Goal: Information Seeking & Learning: Understand process/instructions

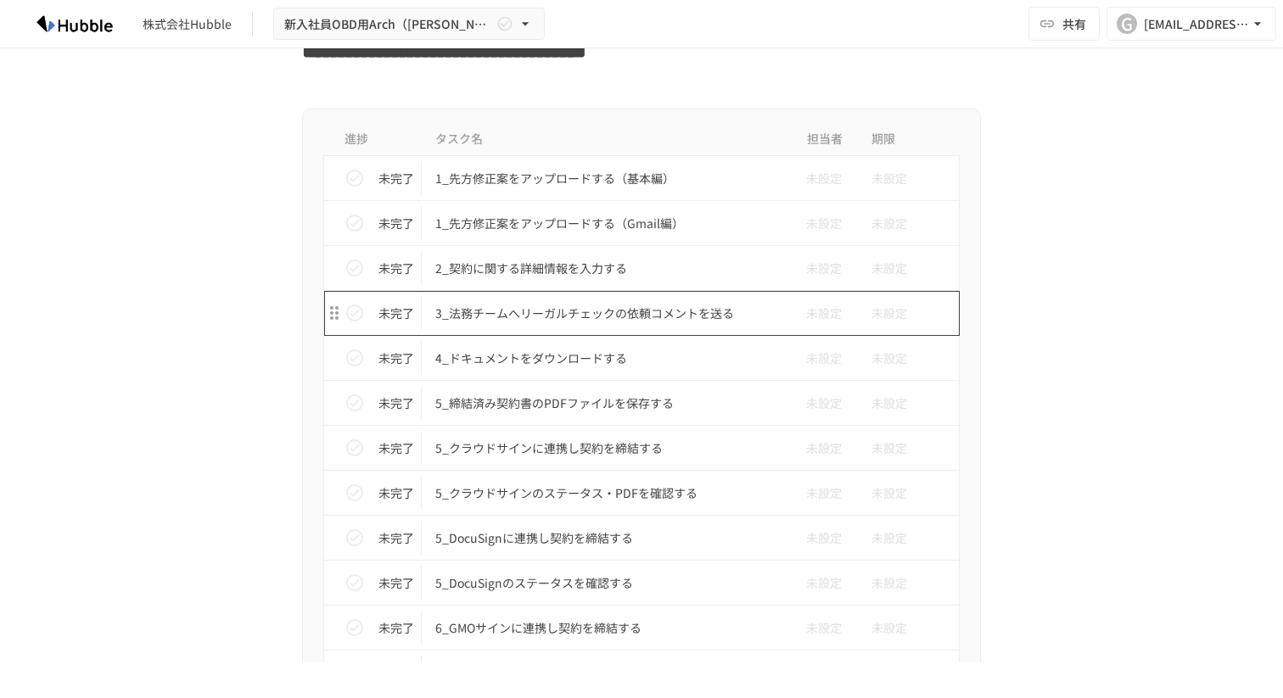
scroll to position [4124, 0]
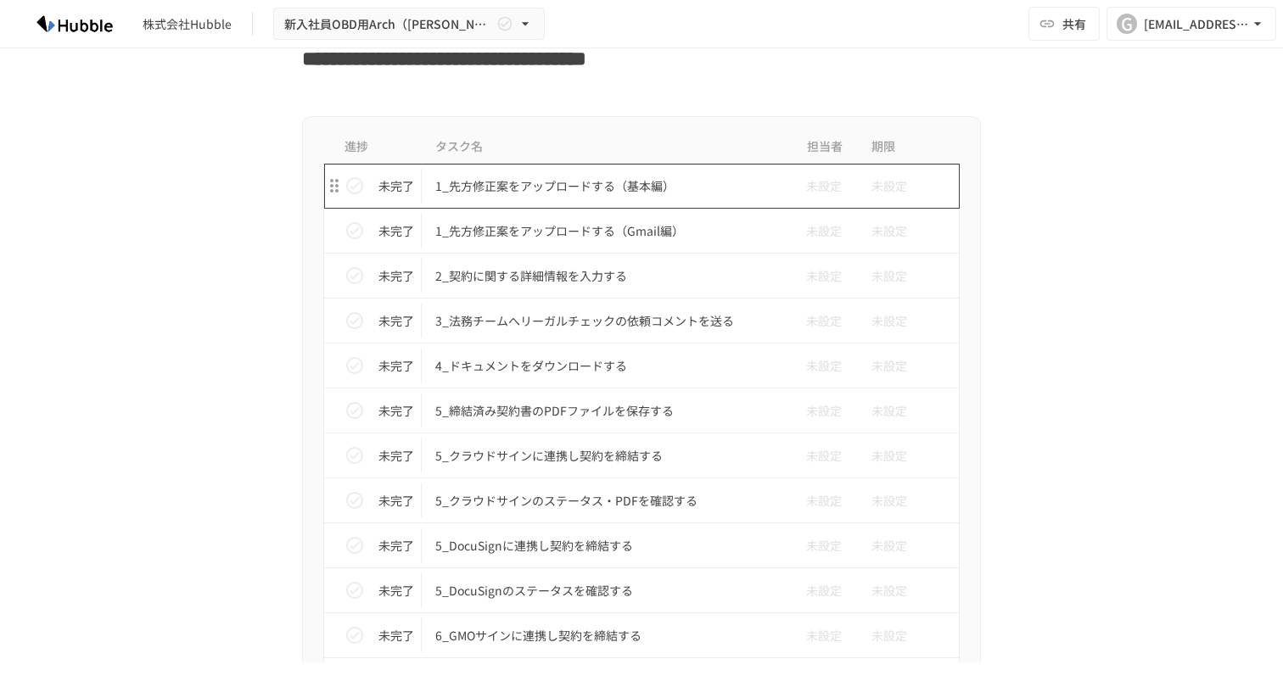
click at [615, 189] on p "1_先方修正案をアップロードする（基本編）" at bounding box center [605, 186] width 341 height 21
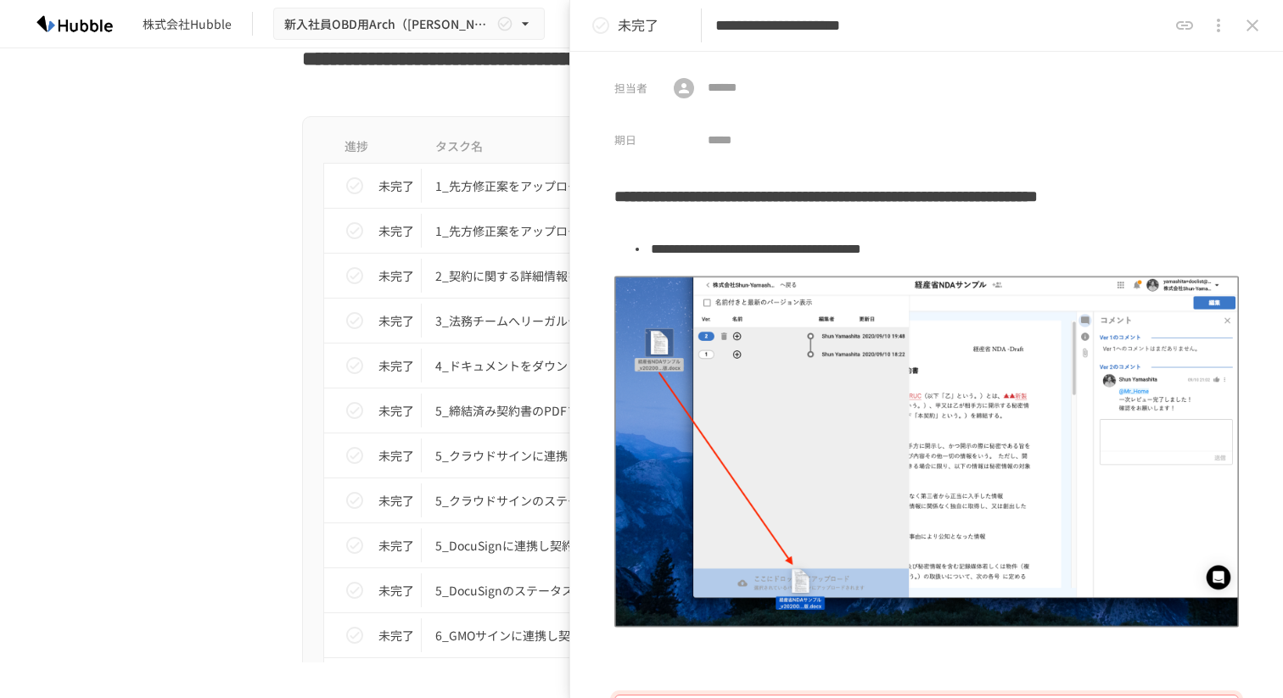
click at [1252, 24] on icon "close drawer" at bounding box center [1253, 26] width 12 height 12
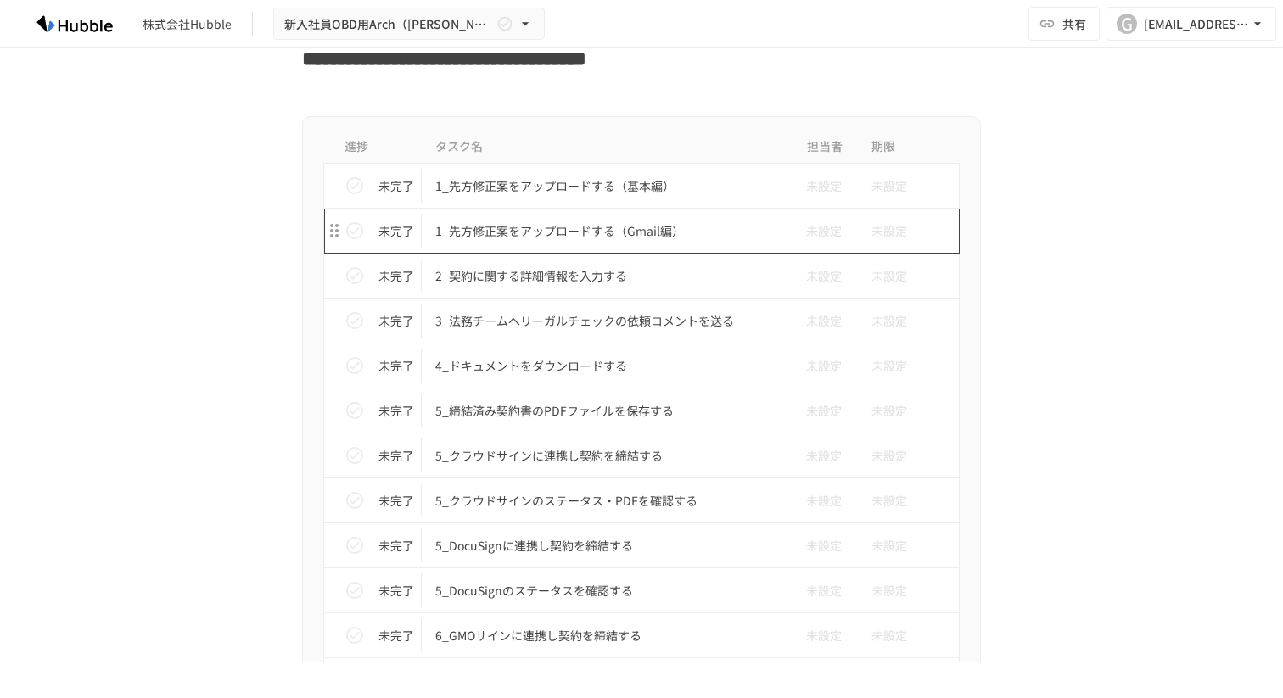
click at [644, 217] on td "1_先方修正案をアップロードする（Gmail編）" at bounding box center [606, 231] width 368 height 45
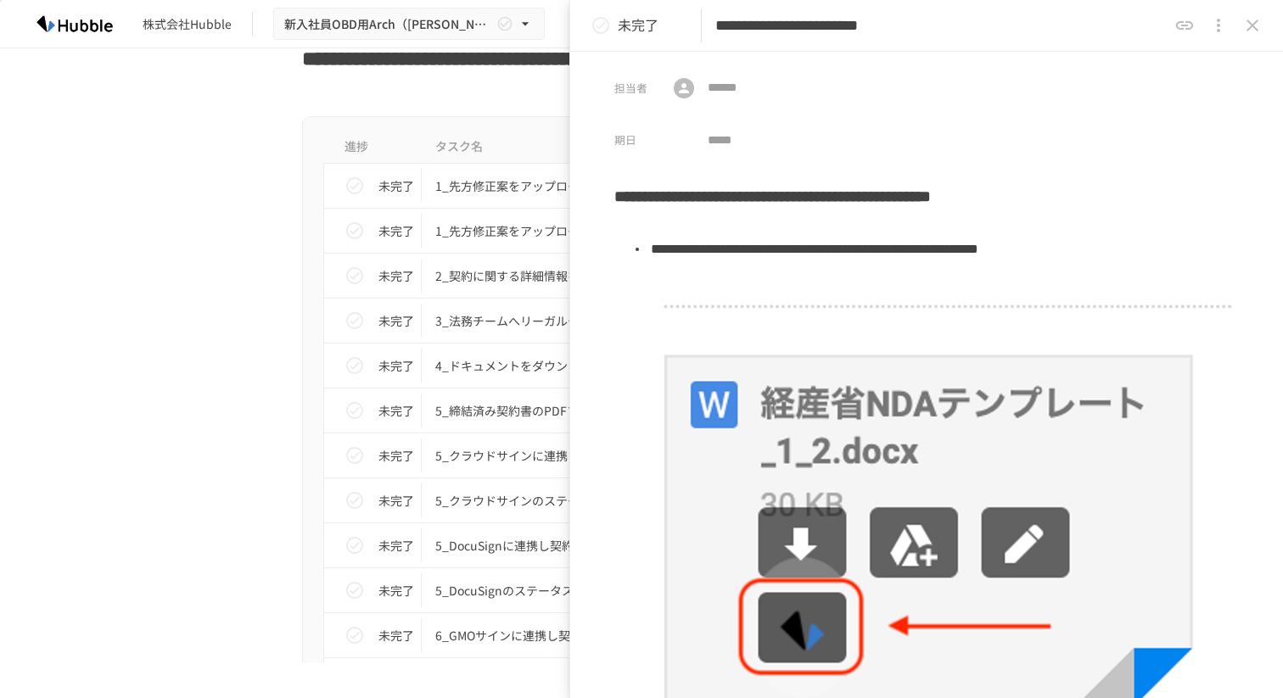
click at [1255, 25] on icon "close drawer" at bounding box center [1252, 25] width 20 height 20
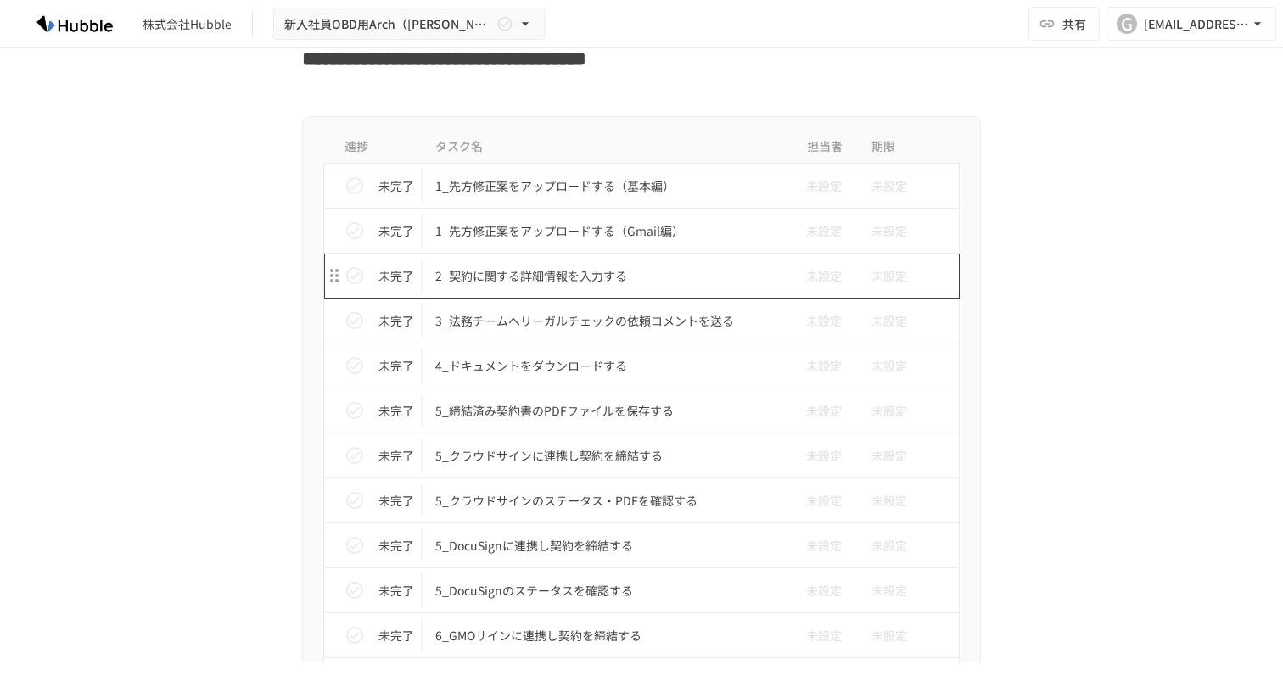
click at [597, 263] on td "2_契約に関する詳細情報を入力する" at bounding box center [606, 276] width 368 height 45
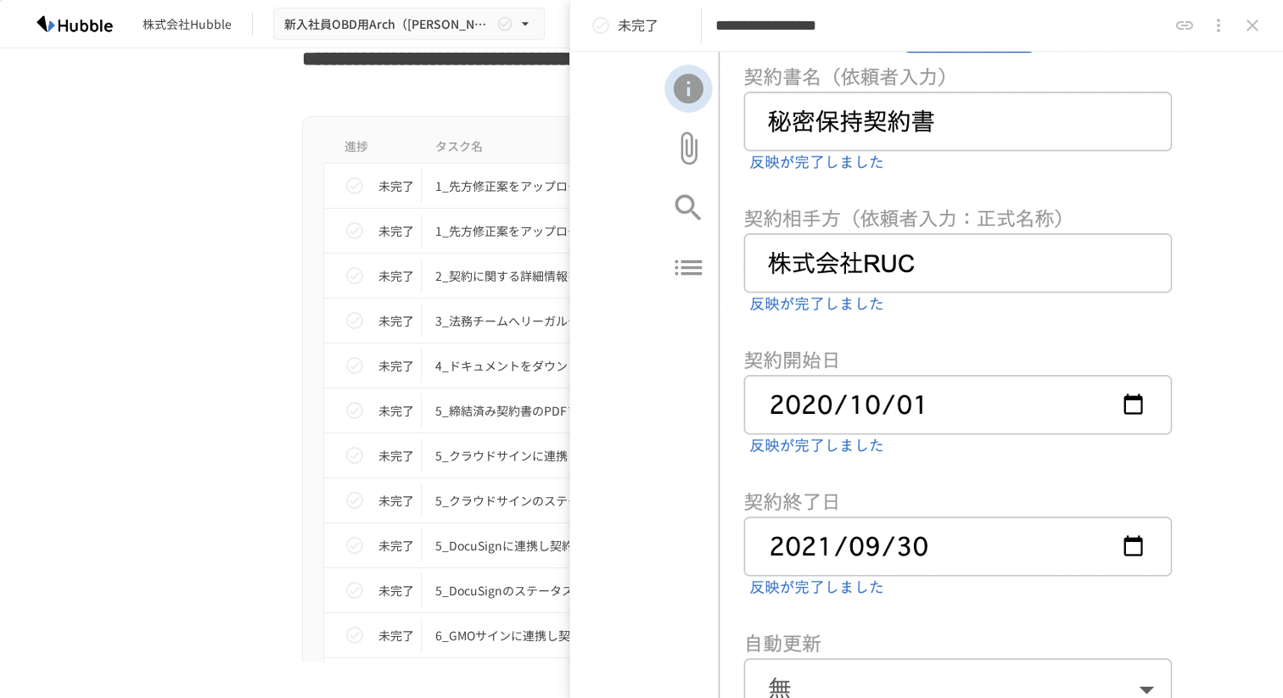
scroll to position [535, 0]
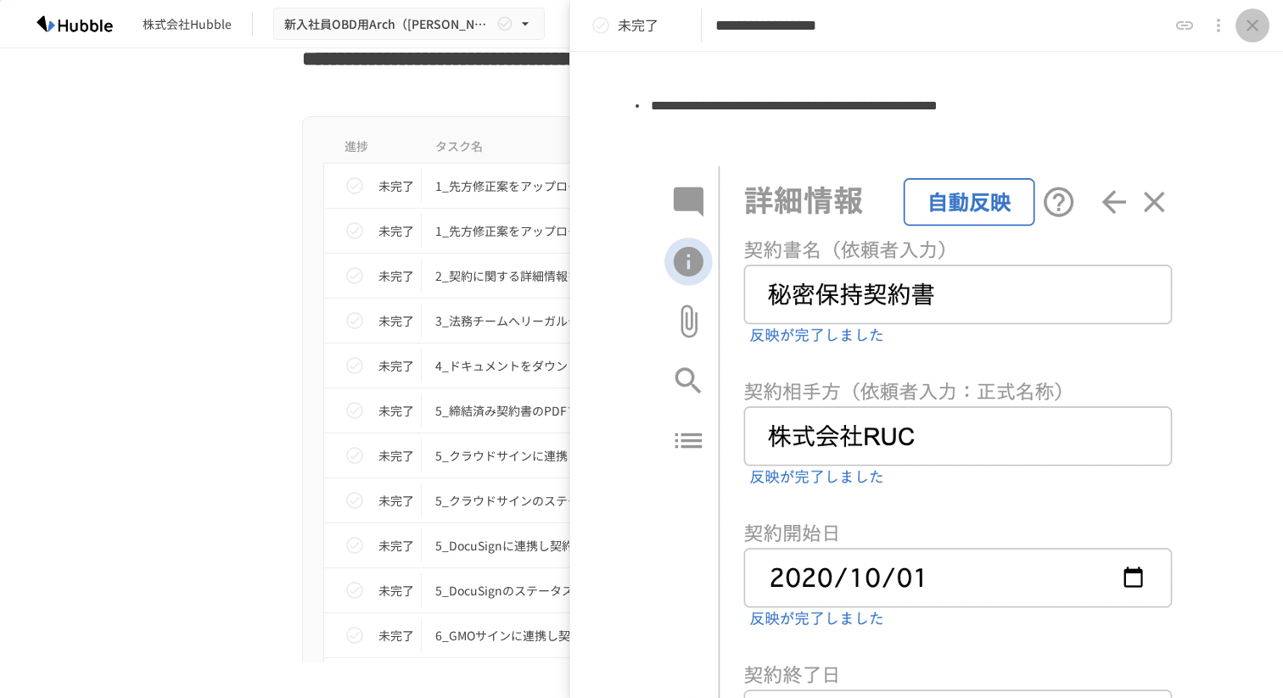
click at [1253, 21] on icon "close drawer" at bounding box center [1252, 25] width 20 height 20
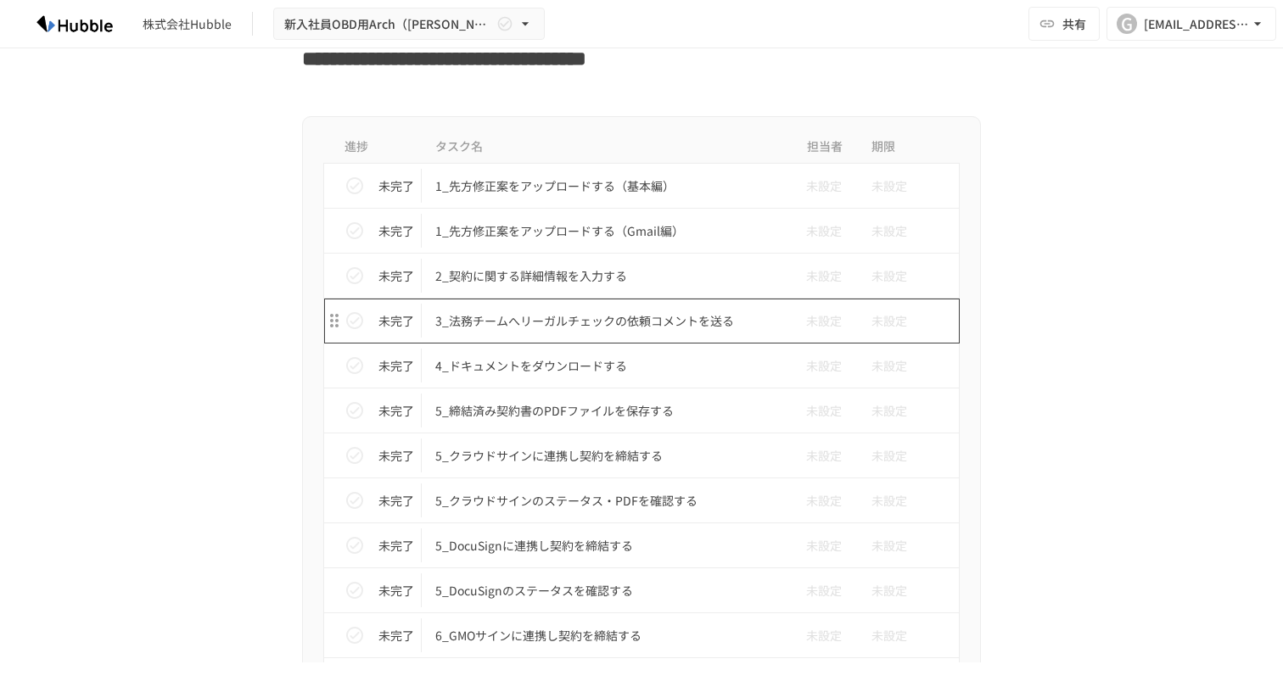
click at [581, 326] on p "3_法務チームへリーガルチェックの依頼コメントを送る" at bounding box center [605, 321] width 341 height 21
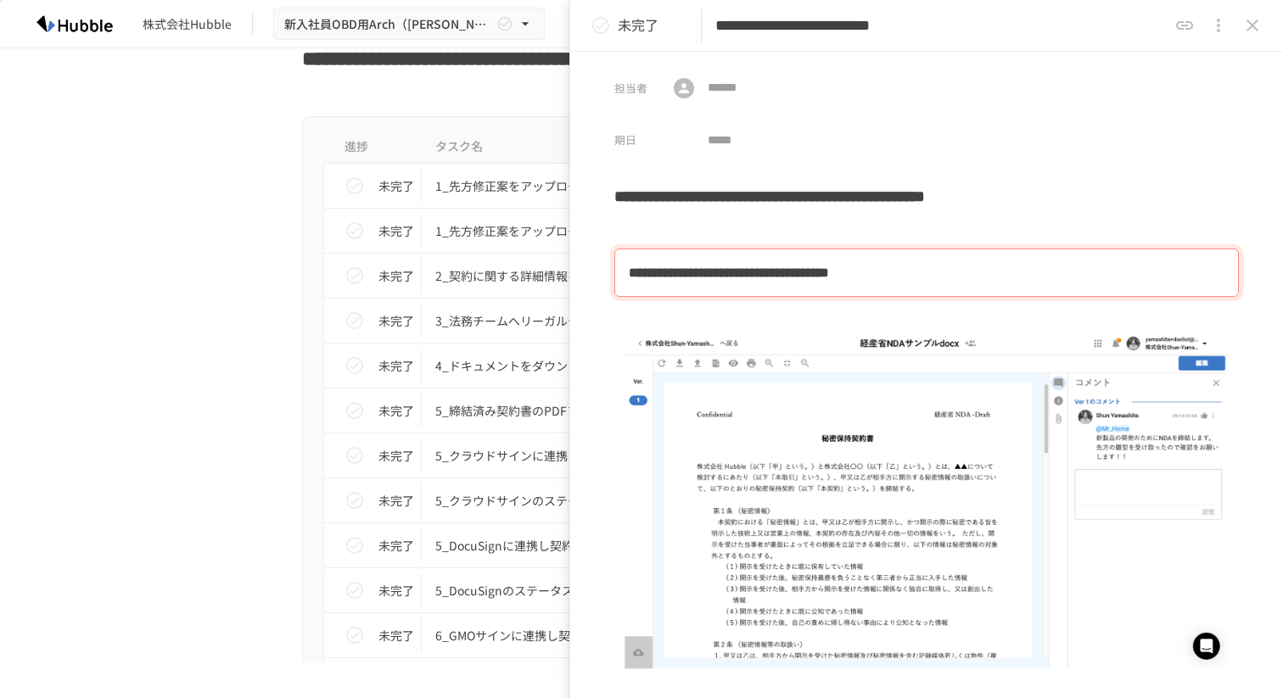
click at [1249, 31] on icon "close drawer" at bounding box center [1252, 25] width 20 height 20
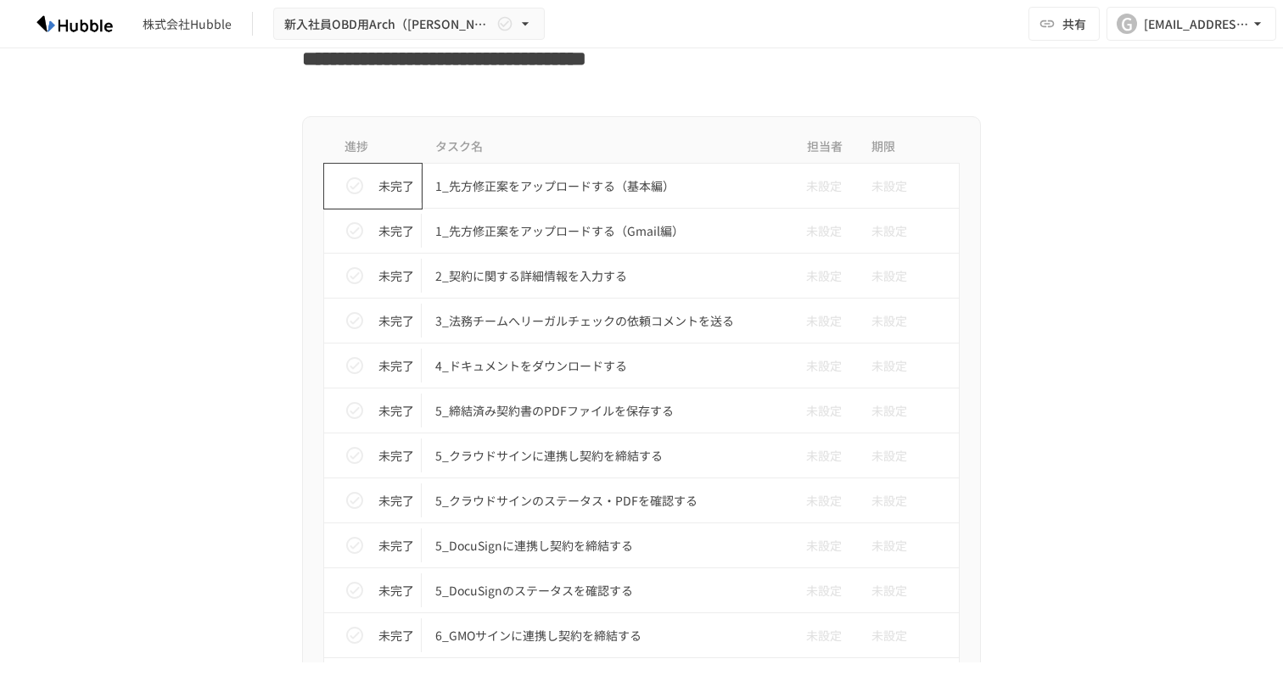
click at [350, 183] on icon "status" at bounding box center [355, 186] width 20 height 20
click at [351, 229] on icon "status" at bounding box center [355, 231] width 20 height 20
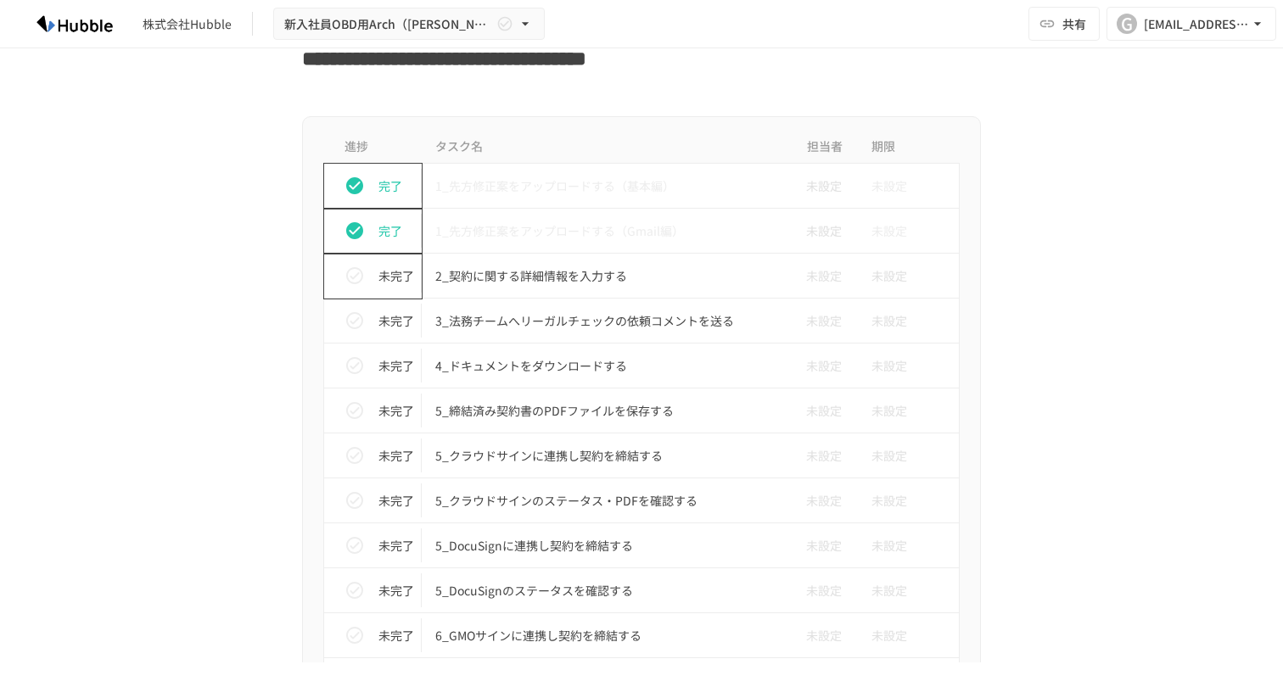
click at [350, 264] on button "status" at bounding box center [355, 276] width 34 height 34
click at [353, 312] on icon "status" at bounding box center [354, 320] width 17 height 17
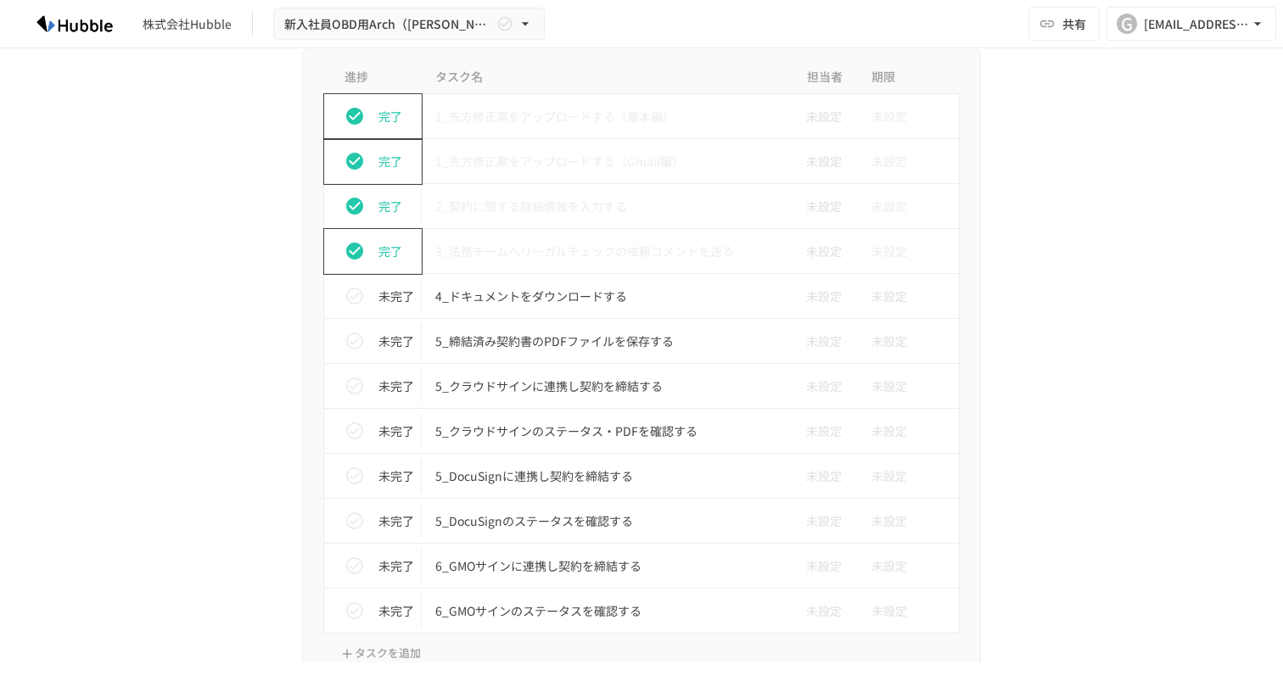
scroll to position [4198, 0]
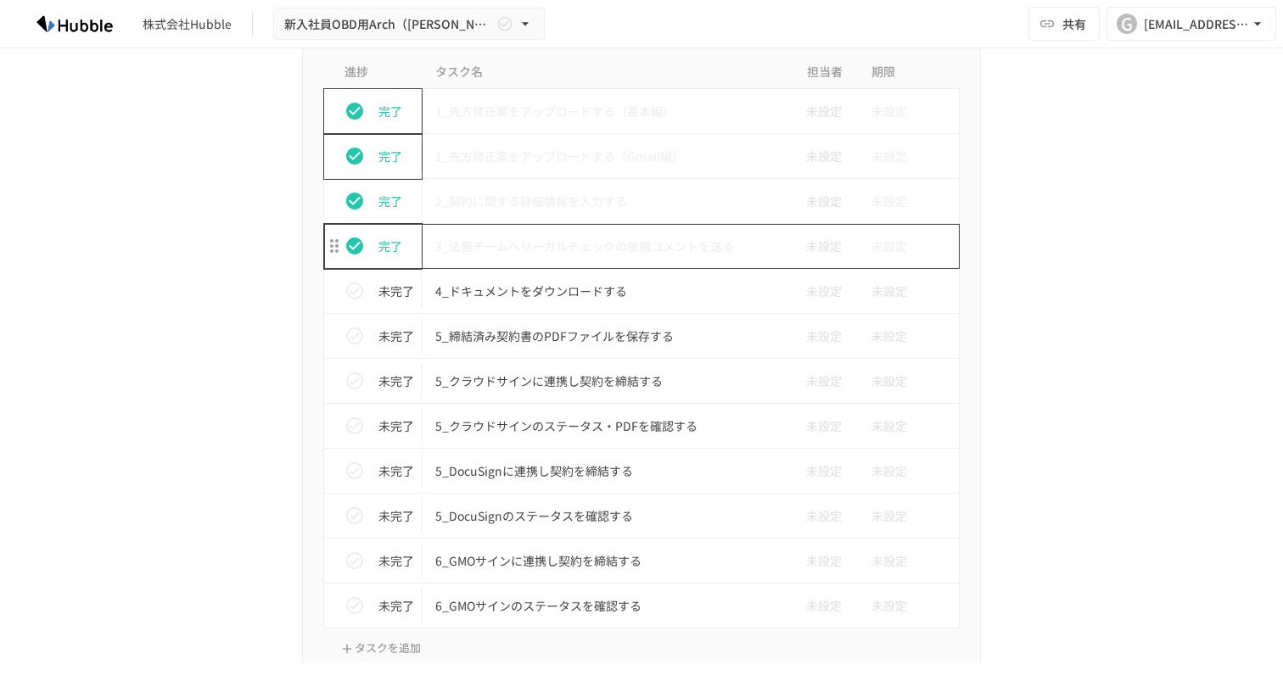
click at [598, 250] on p "3_法務チームへリーガルチェックの依頼コメントを送る" at bounding box center [605, 246] width 341 height 21
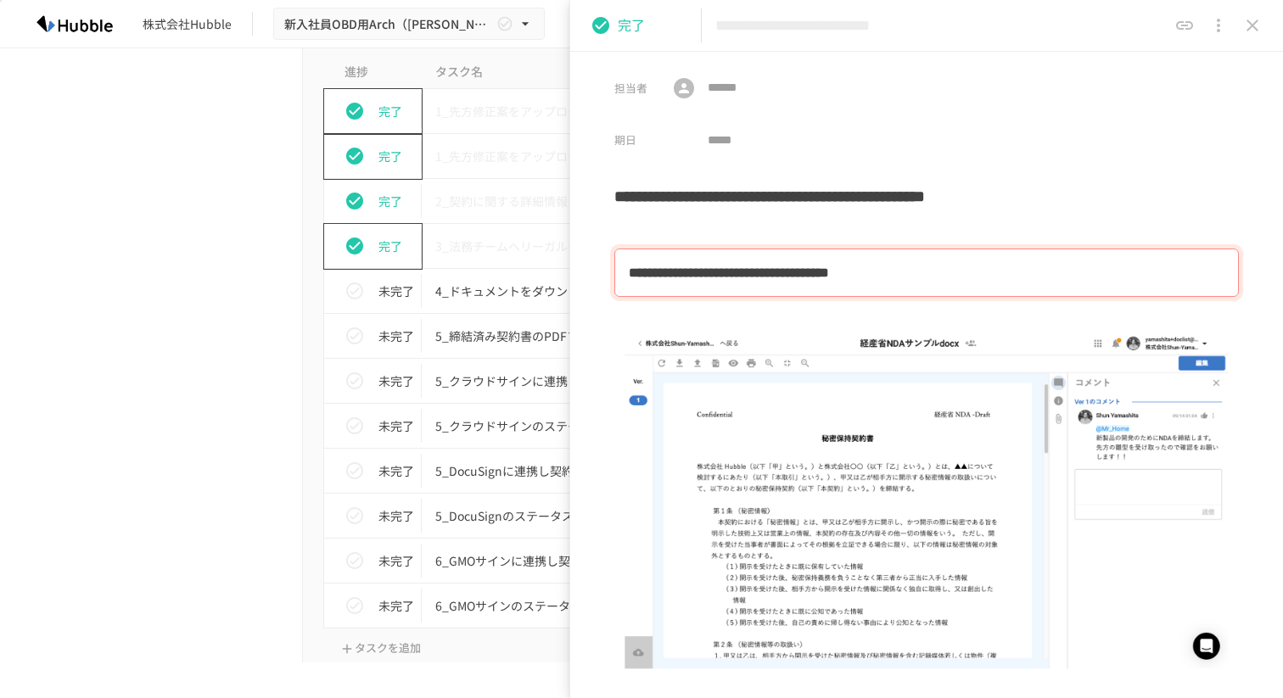
click at [1252, 23] on icon "close drawer" at bounding box center [1252, 25] width 20 height 20
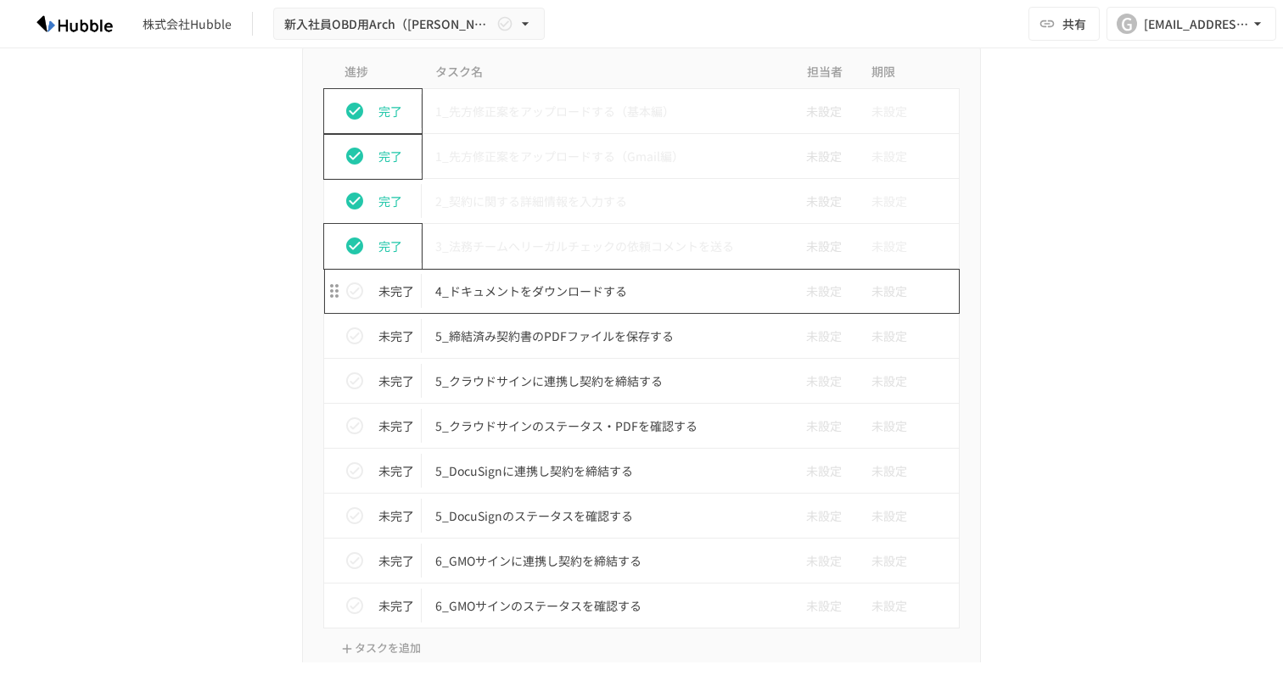
click at [524, 289] on p "4_ドキュメントをダウンロードする" at bounding box center [605, 291] width 341 height 21
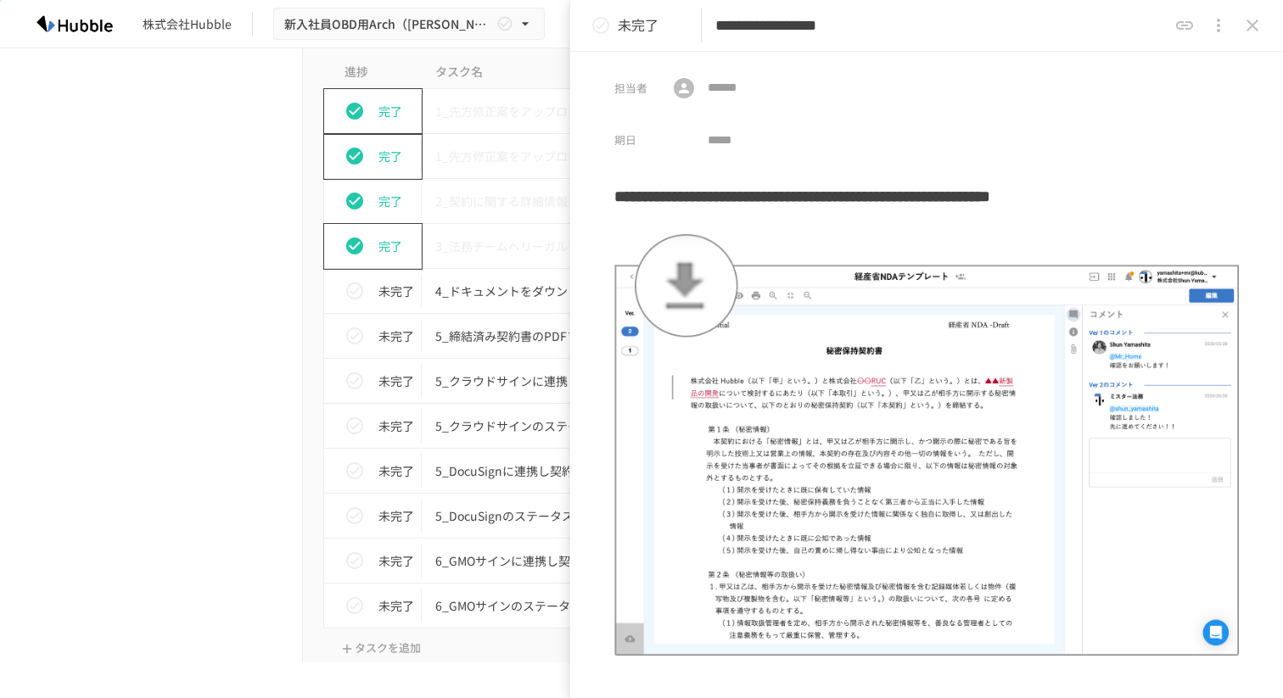
click at [604, 29] on icon "status" at bounding box center [601, 25] width 20 height 20
click at [1232, 25] on button "close drawer" at bounding box center [1219, 25] width 34 height 34
click at [1251, 25] on div at bounding box center [641, 349] width 1283 height 698
click at [1251, 25] on icon "close drawer" at bounding box center [1253, 26] width 12 height 12
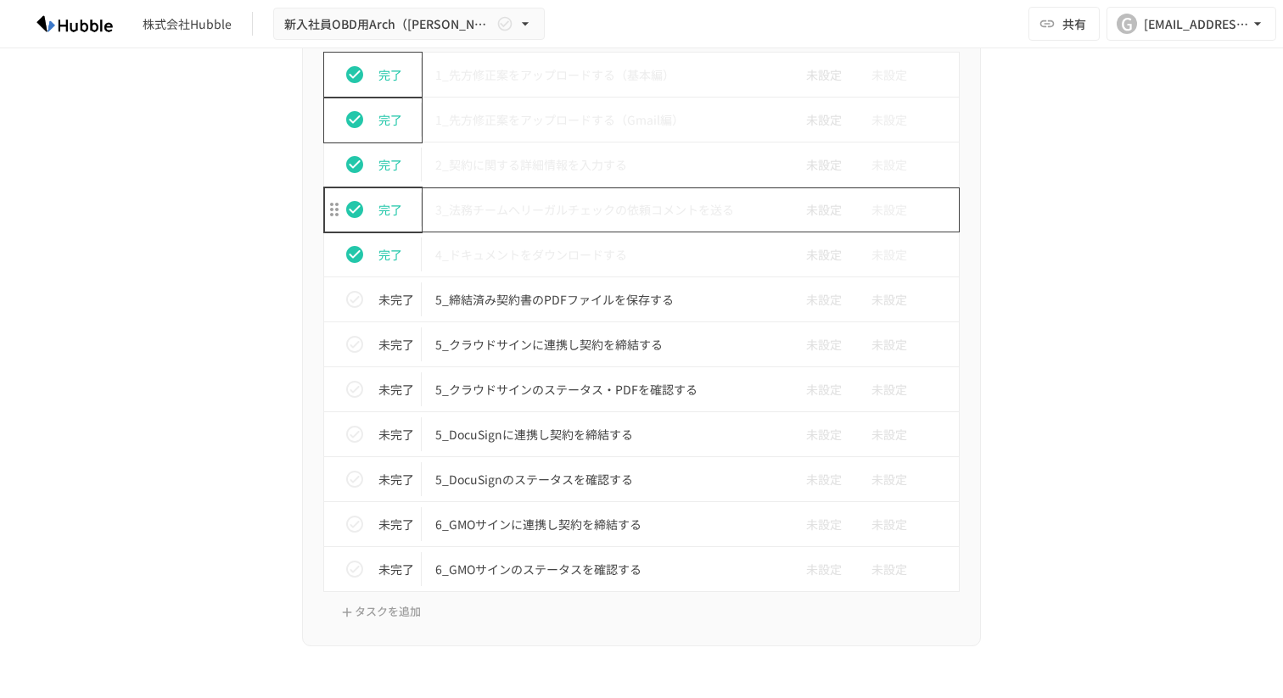
scroll to position [4238, 0]
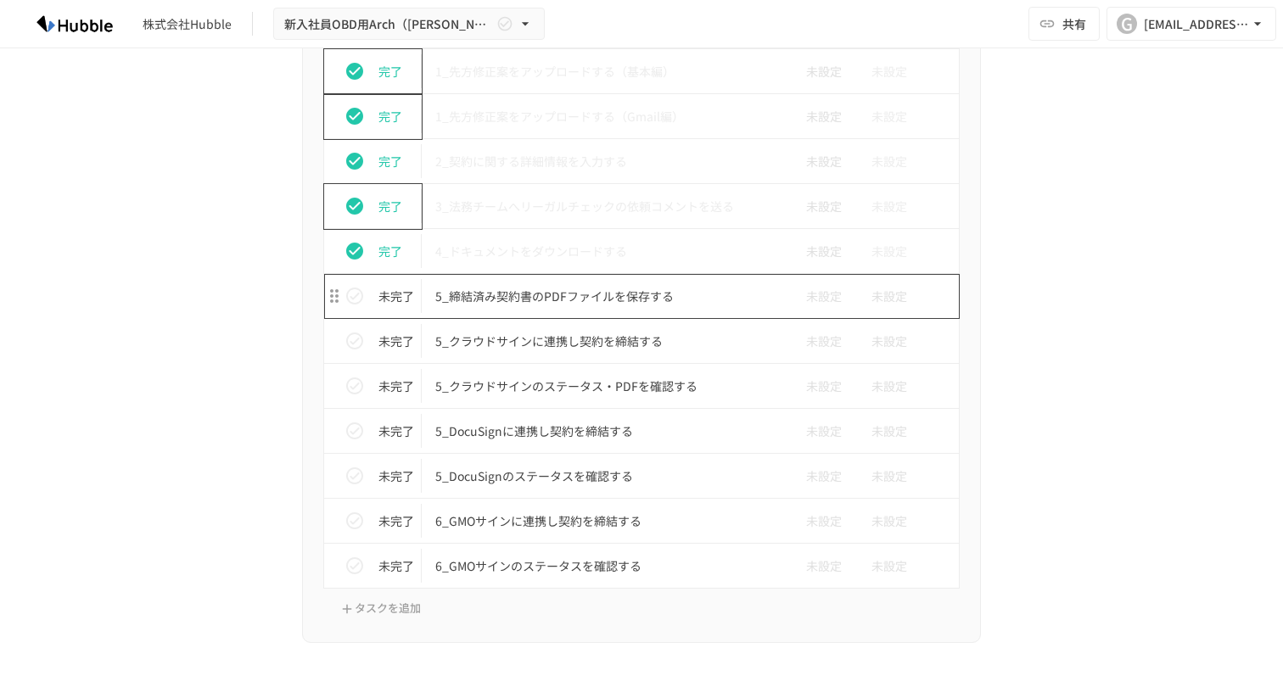
click at [633, 306] on p "5_締結済み契約書のPDFファイルを保存する" at bounding box center [605, 296] width 341 height 21
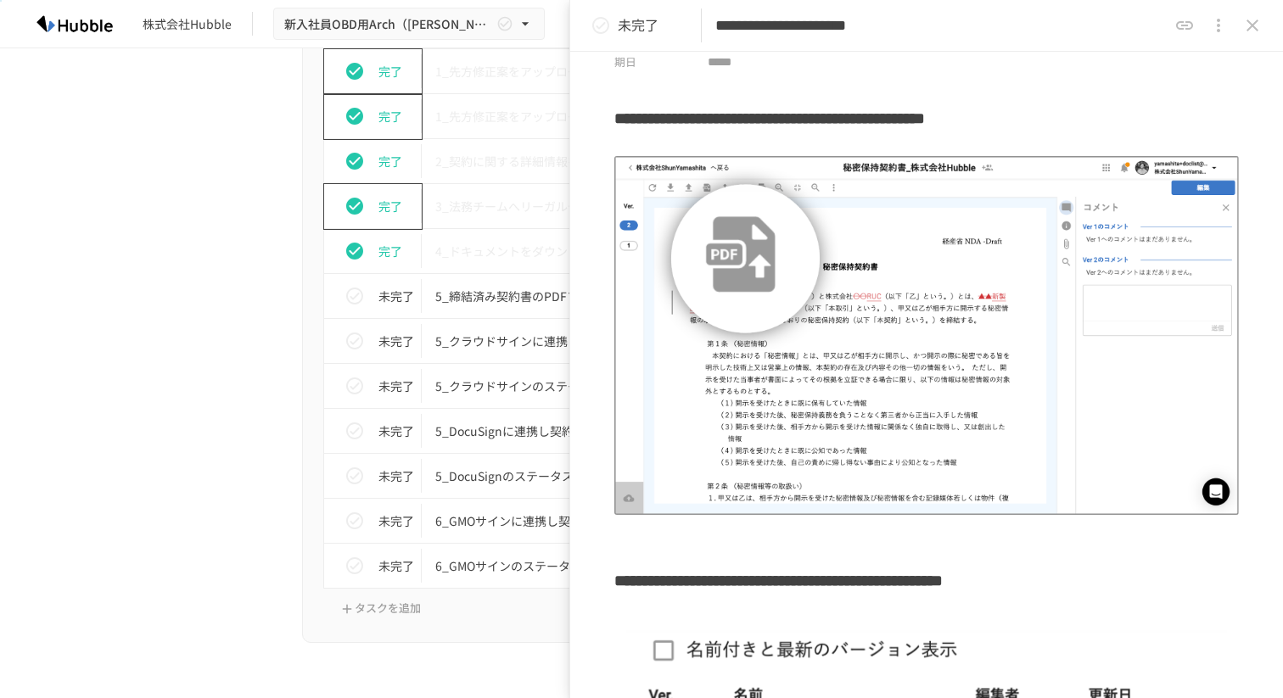
scroll to position [80, 0]
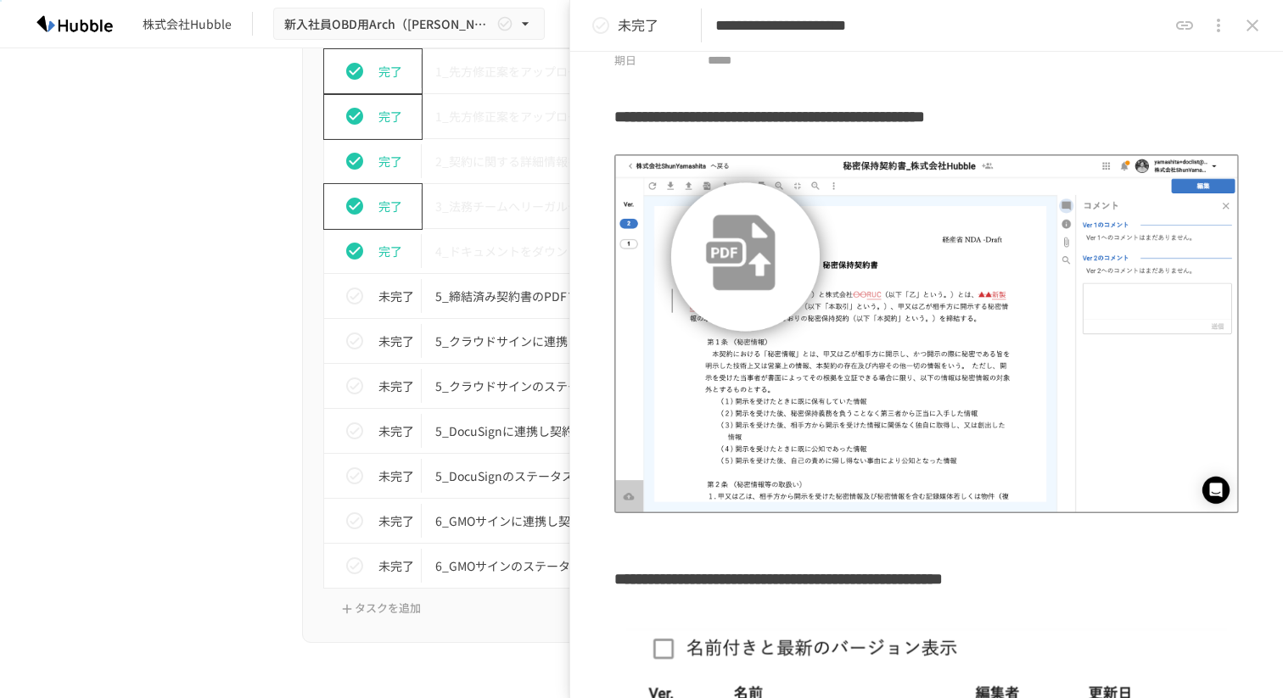
click at [749, 126] on h3 "**********" at bounding box center [926, 123] width 625 height 52
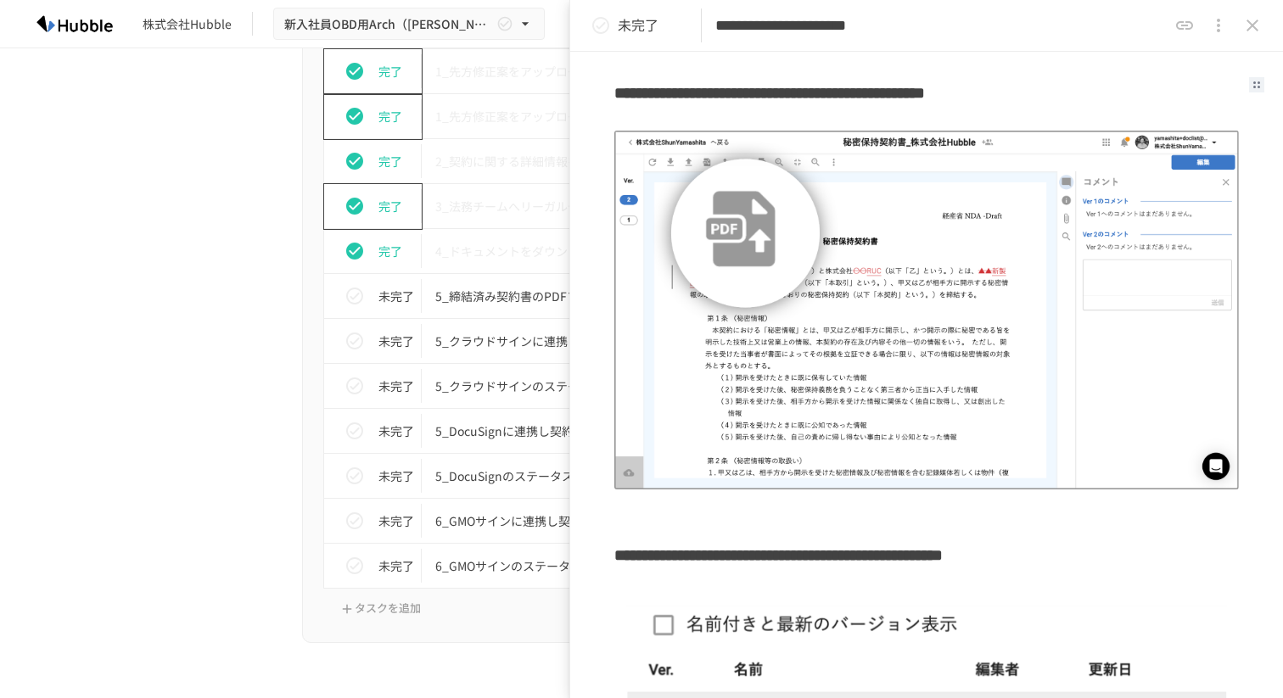
scroll to position [0, 0]
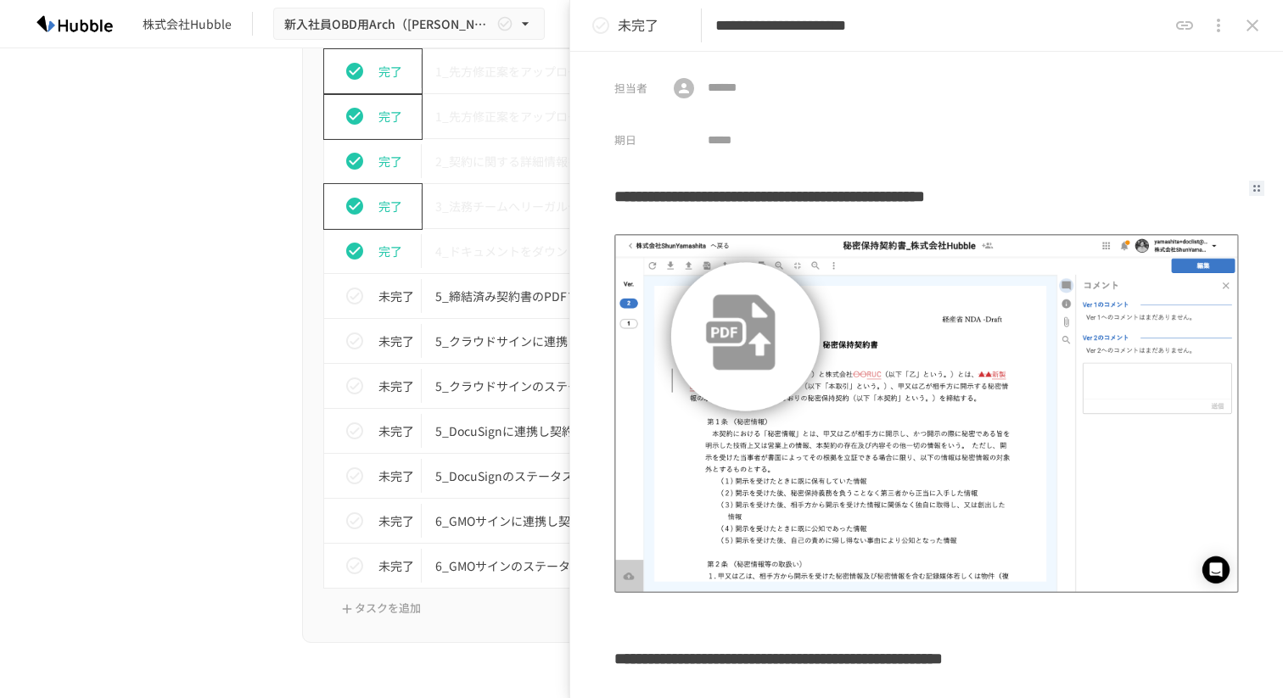
click at [606, 31] on icon "status" at bounding box center [600, 25] width 17 height 17
click at [1251, 22] on icon "close drawer" at bounding box center [1253, 26] width 12 height 12
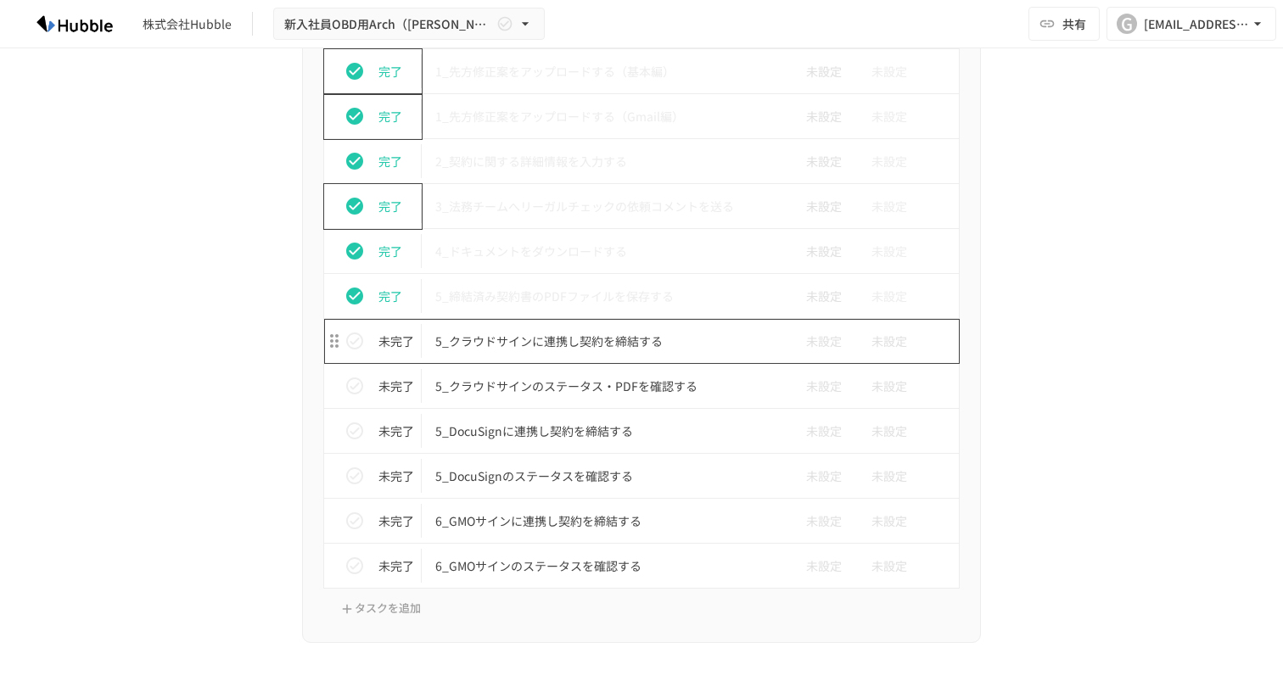
click at [618, 353] on td "5_クラウドサインに連携し契約を締結する" at bounding box center [606, 341] width 368 height 45
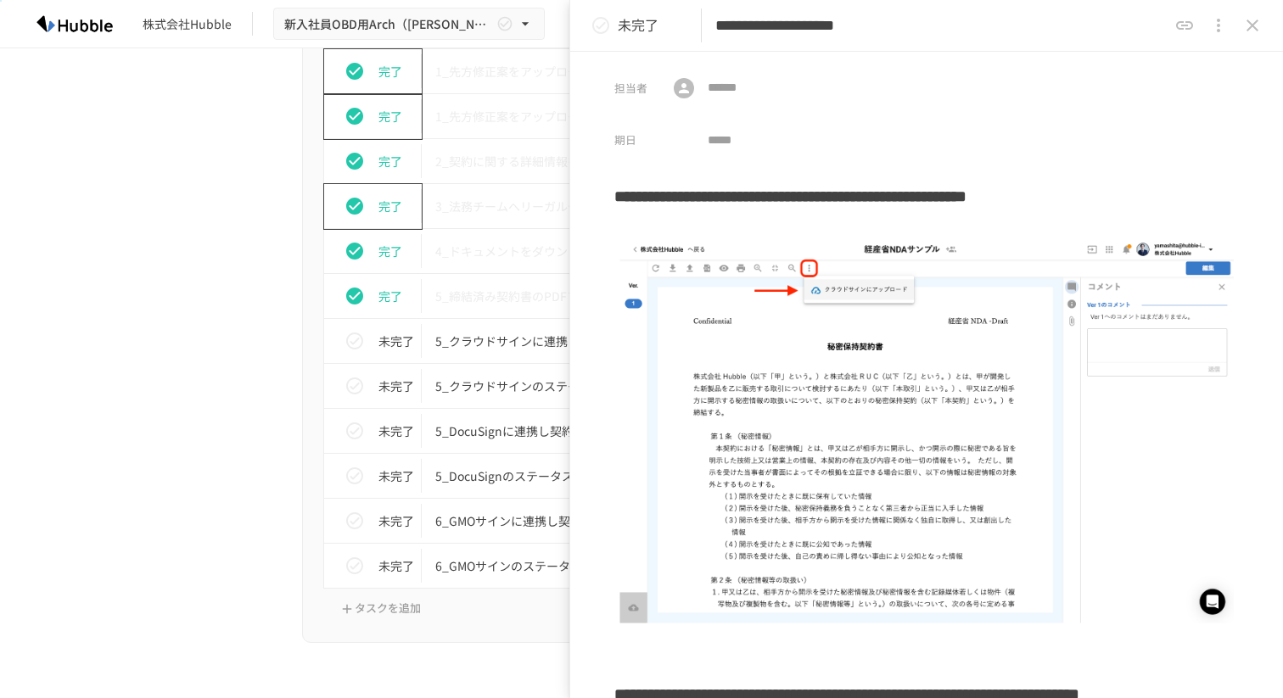
click at [603, 20] on icon "status" at bounding box center [601, 25] width 20 height 20
click at [1261, 27] on icon "close drawer" at bounding box center [1252, 25] width 20 height 20
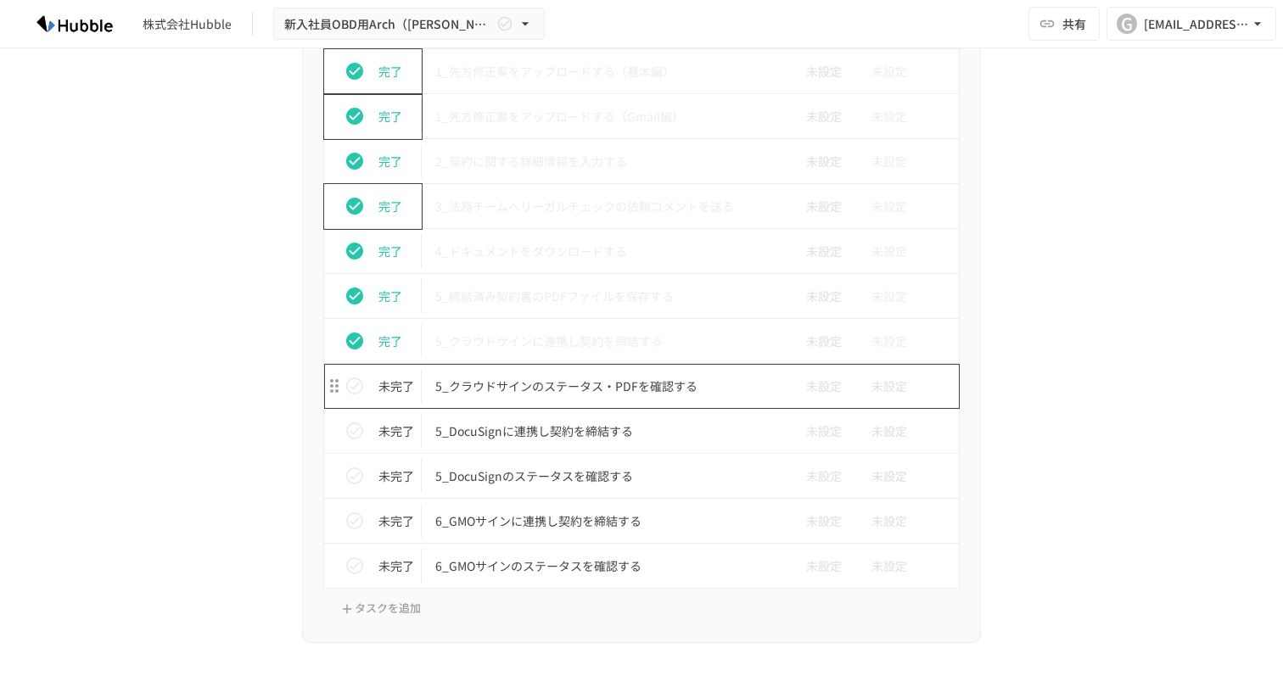
click at [651, 393] on p "5_クラウドサインのステータス・PDFを確認する" at bounding box center [605, 386] width 341 height 21
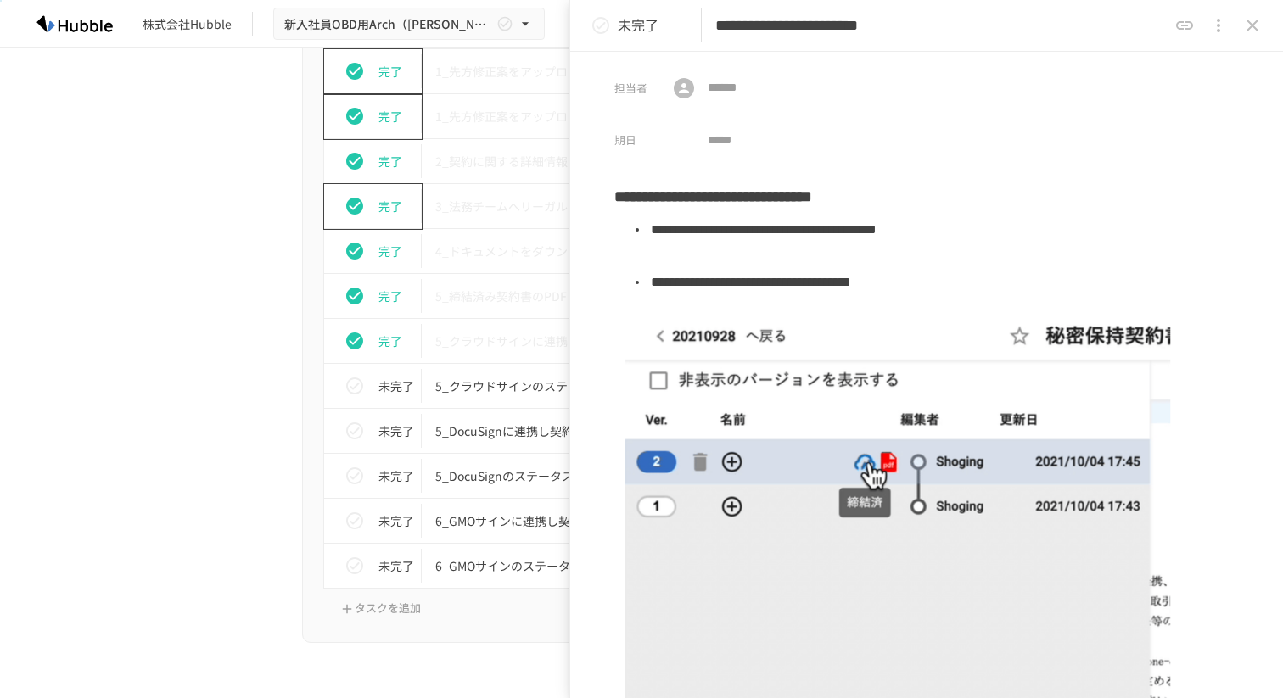
click at [604, 29] on icon "status" at bounding box center [601, 25] width 20 height 20
click at [1248, 42] on button "close drawer" at bounding box center [1253, 25] width 34 height 34
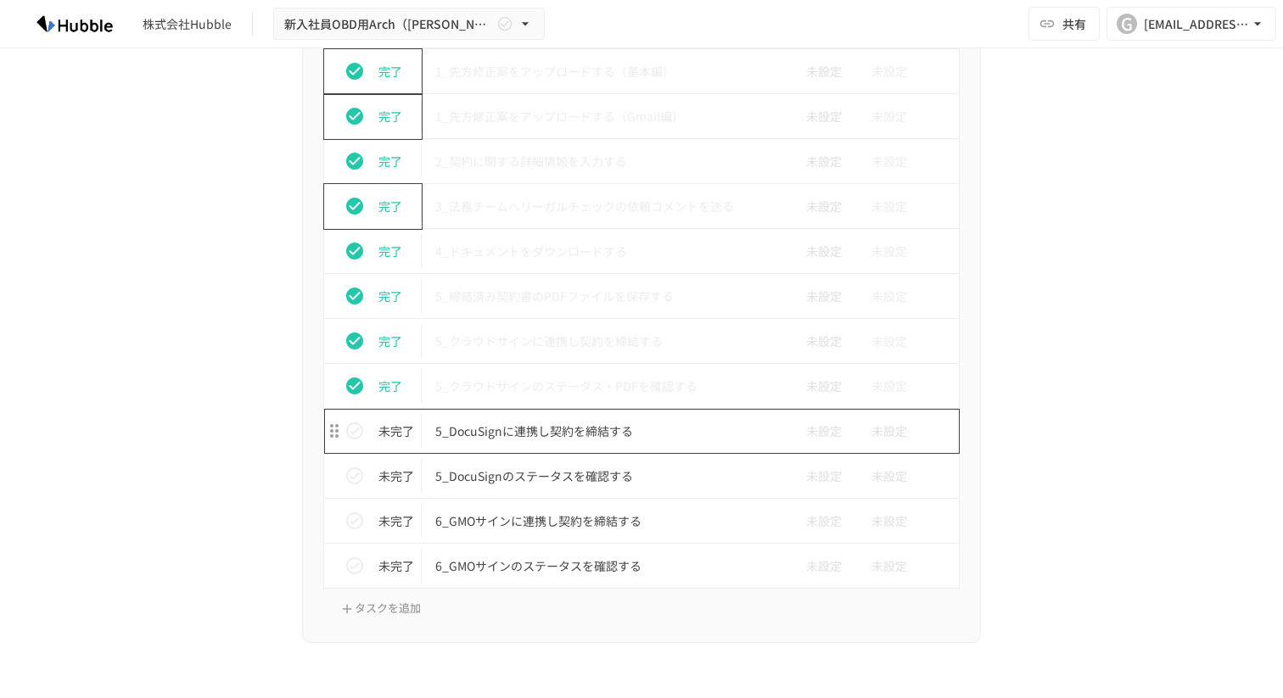
click at [648, 428] on p "5_DocuSignに連携し契約を締結する" at bounding box center [605, 431] width 341 height 21
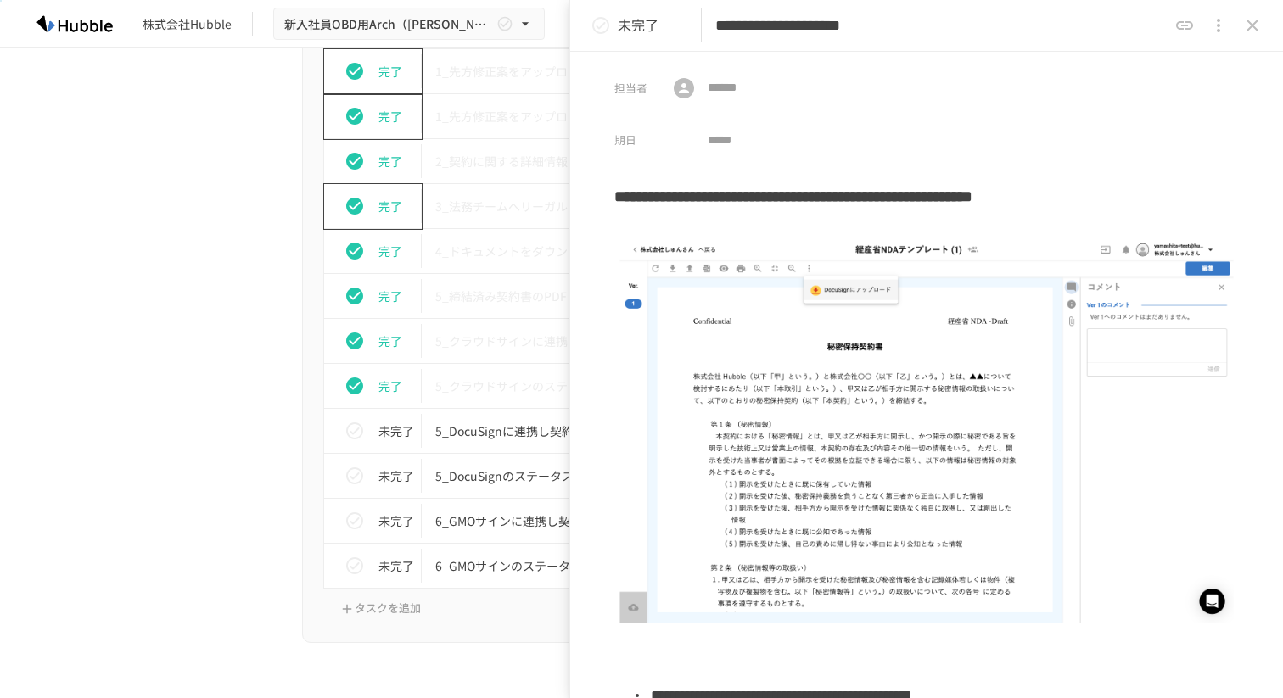
click at [604, 25] on icon "status" at bounding box center [601, 25] width 20 height 20
click at [1259, 32] on icon "close drawer" at bounding box center [1252, 25] width 20 height 20
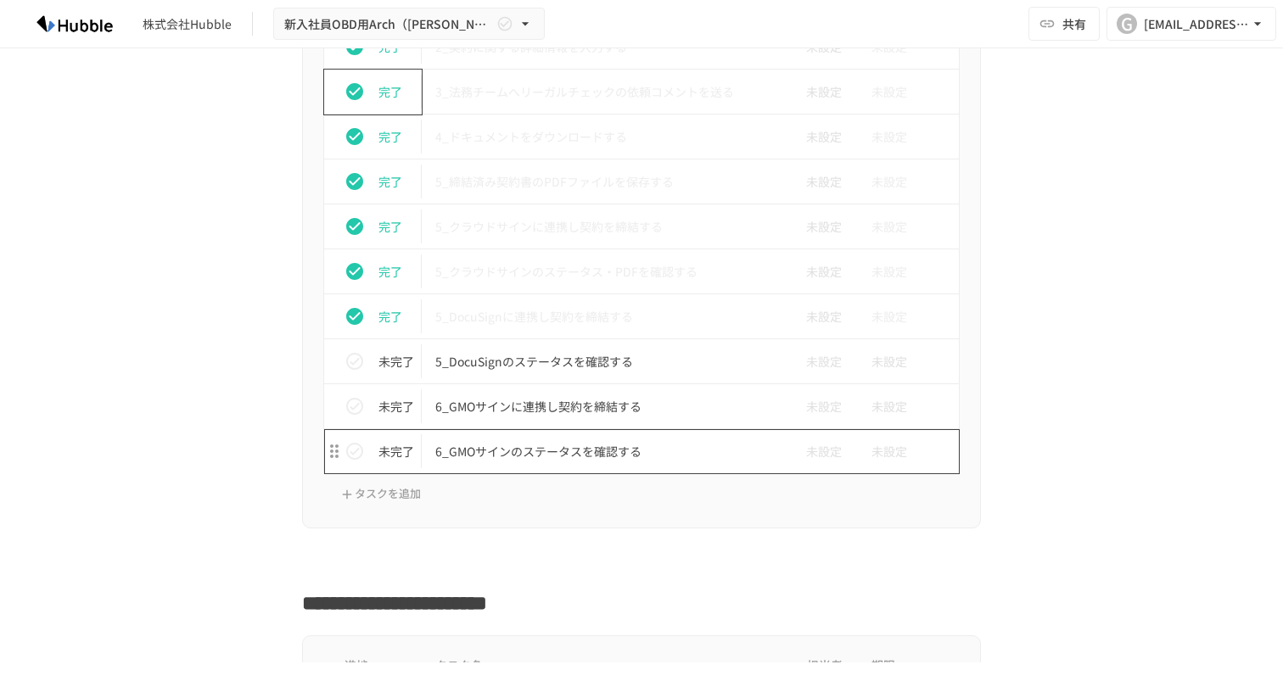
scroll to position [4365, 0]
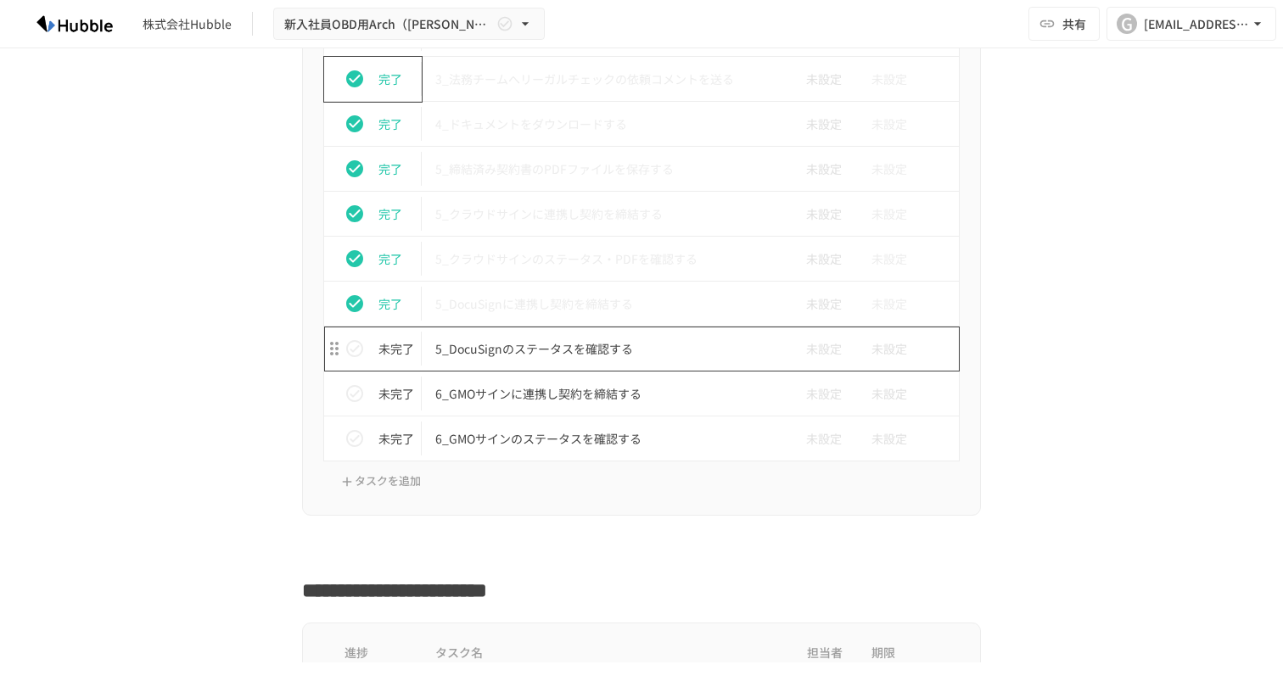
click at [601, 348] on p "5_DocuSignのステータスを確認する" at bounding box center [605, 349] width 341 height 21
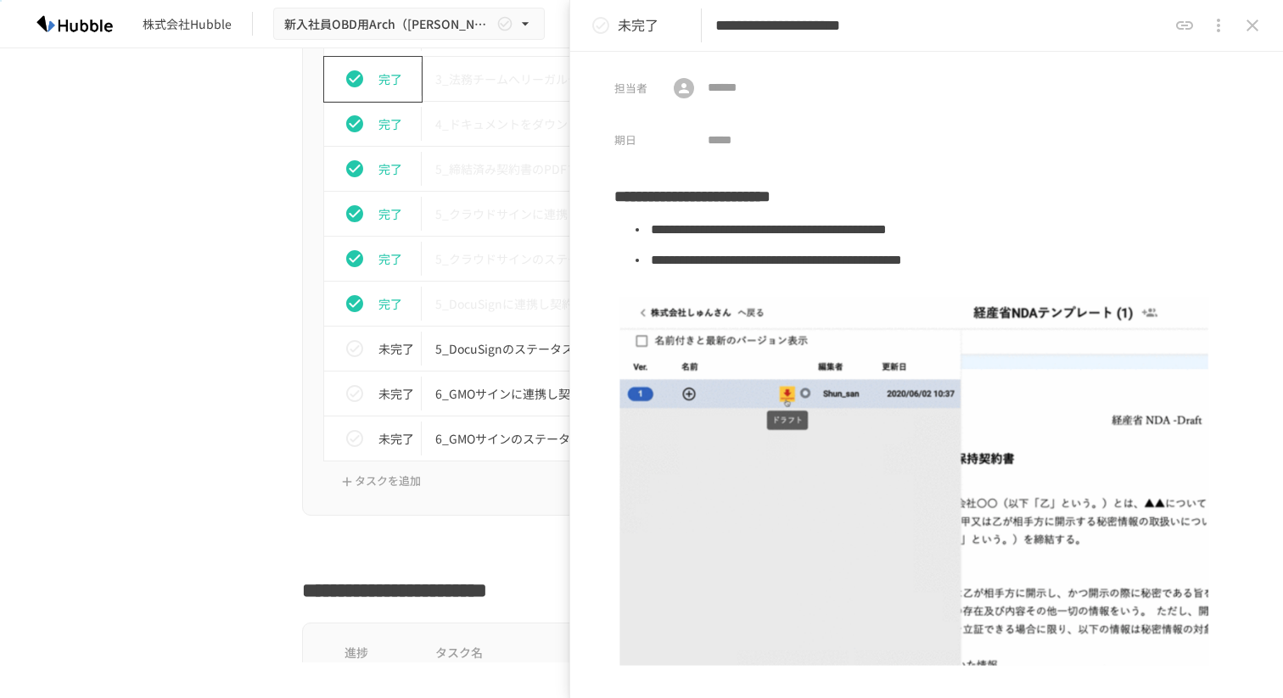
click at [606, 32] on icon "status" at bounding box center [601, 25] width 20 height 20
click at [1250, 28] on icon "close drawer" at bounding box center [1252, 25] width 20 height 20
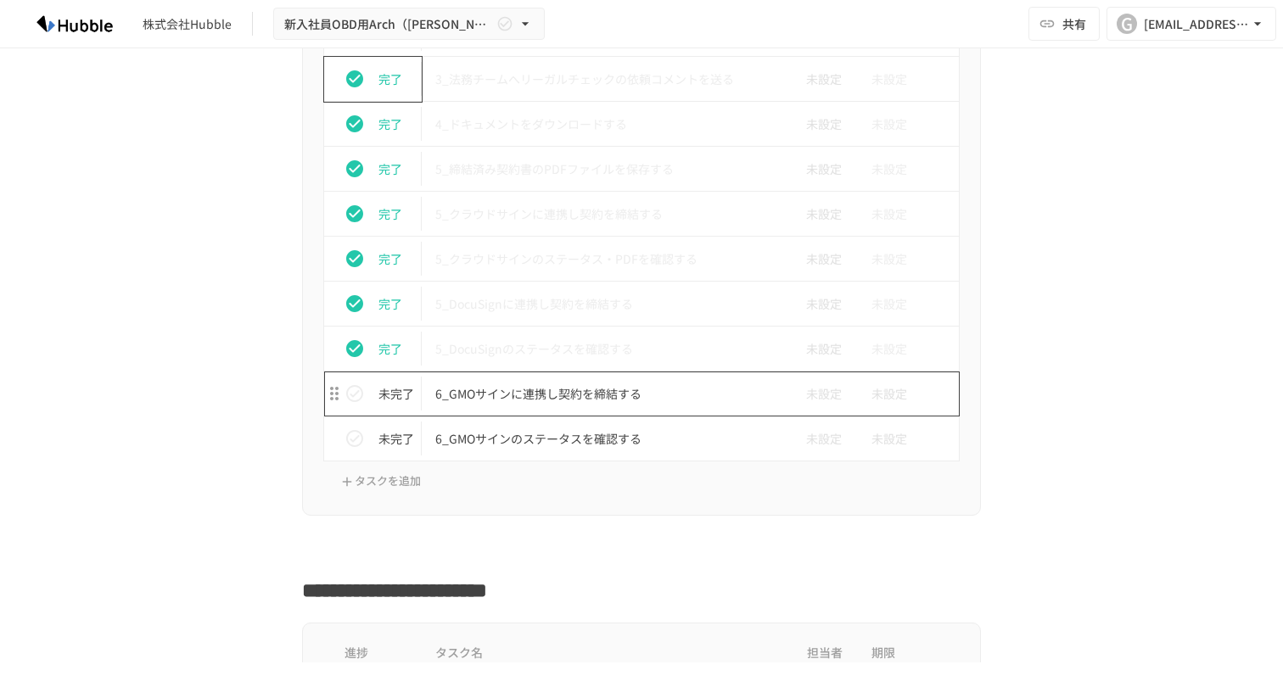
click at [660, 394] on p "6_GMOサインに連携し契約を締結する" at bounding box center [605, 394] width 341 height 21
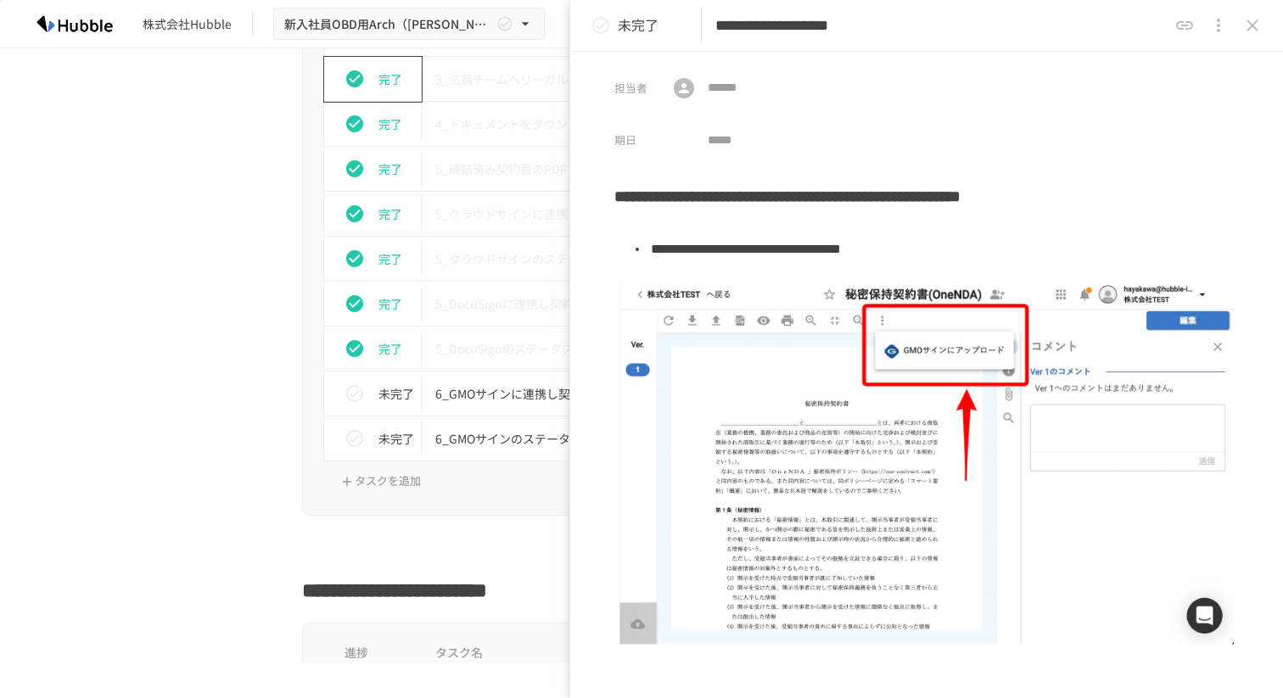
click at [605, 24] on icon "status" at bounding box center [601, 25] width 20 height 20
click at [1257, 23] on icon "close drawer" at bounding box center [1252, 25] width 20 height 20
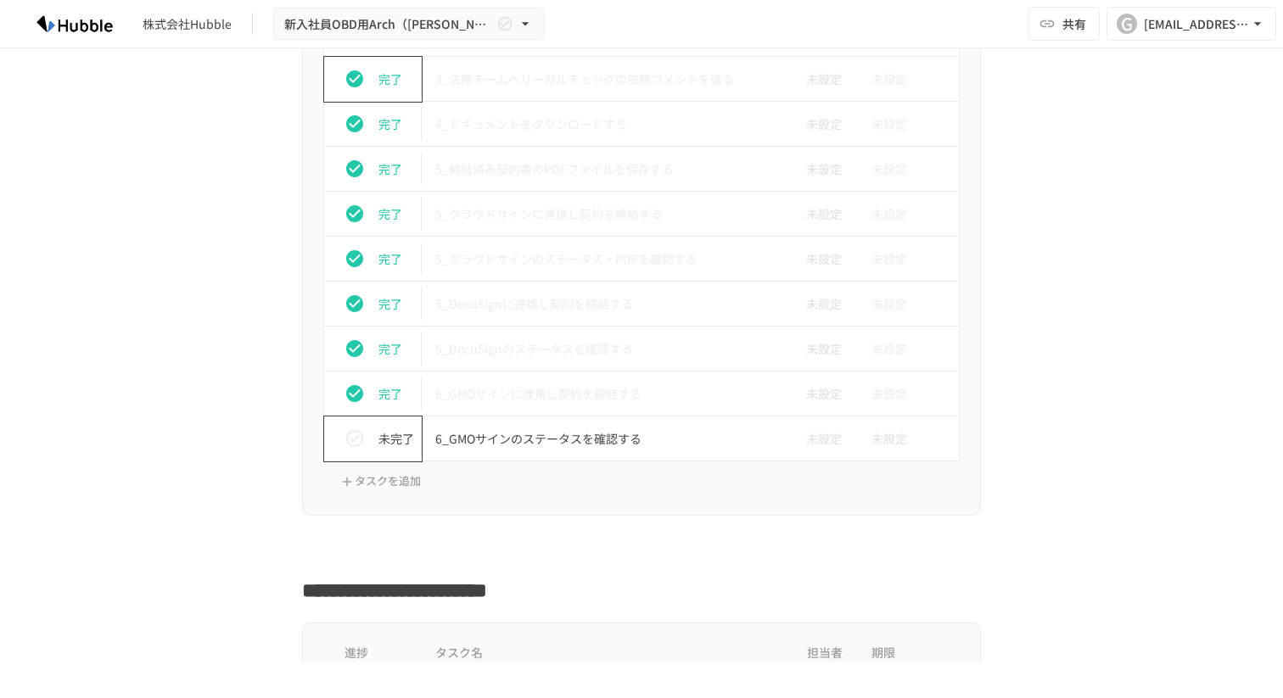
click at [356, 442] on icon "status" at bounding box center [355, 439] width 20 height 20
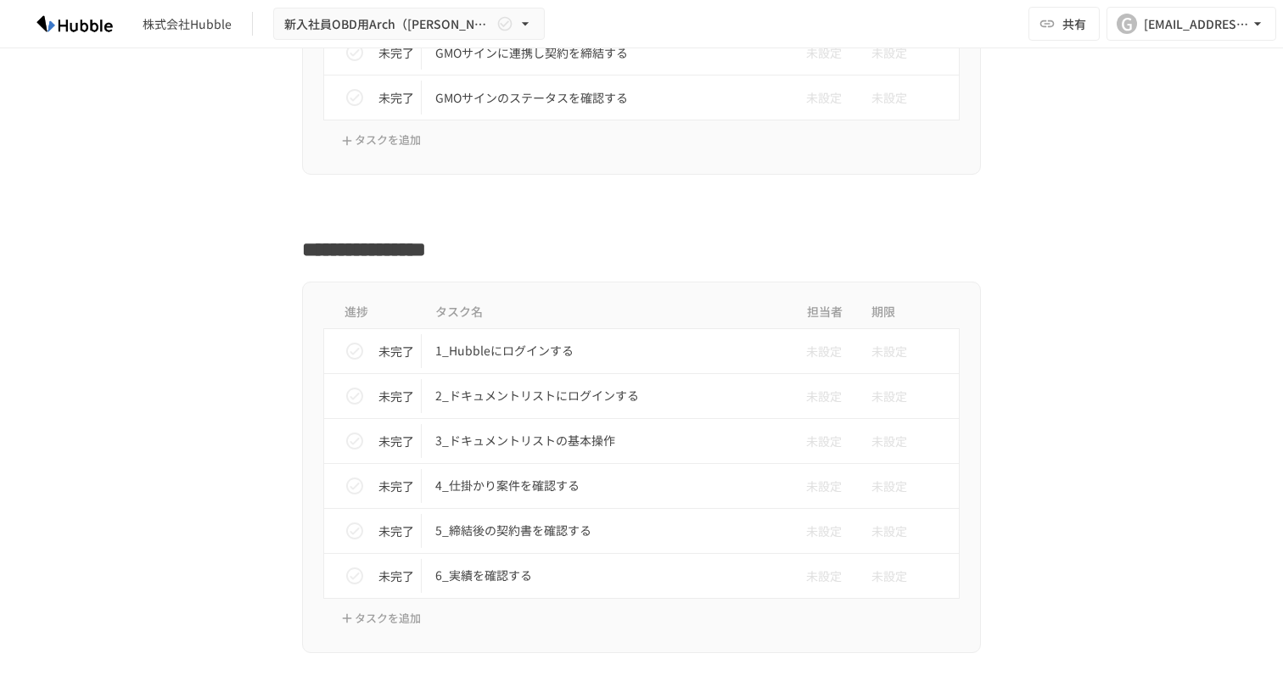
scroll to position [6230, 0]
